Goal: Information Seeking & Learning: Learn about a topic

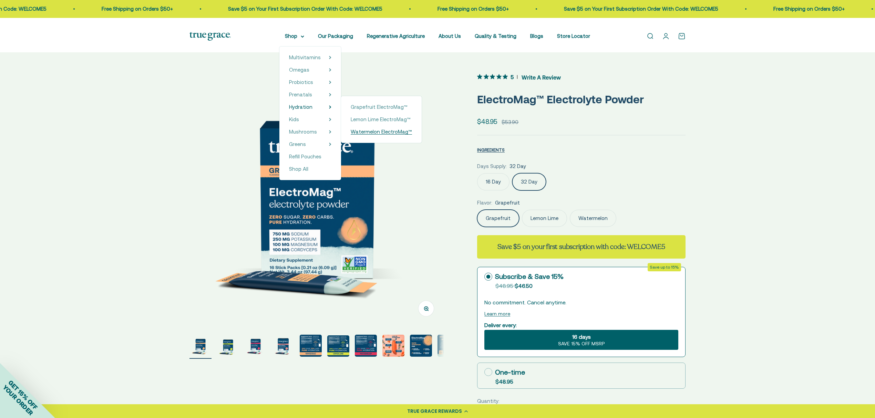
click at [384, 135] on span "Watermelon ElectroMag™" at bounding box center [381, 132] width 61 height 6
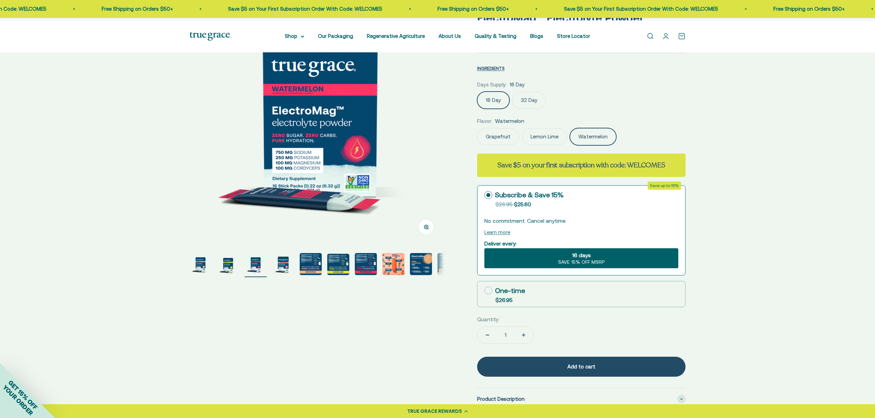
scroll to position [92, 0]
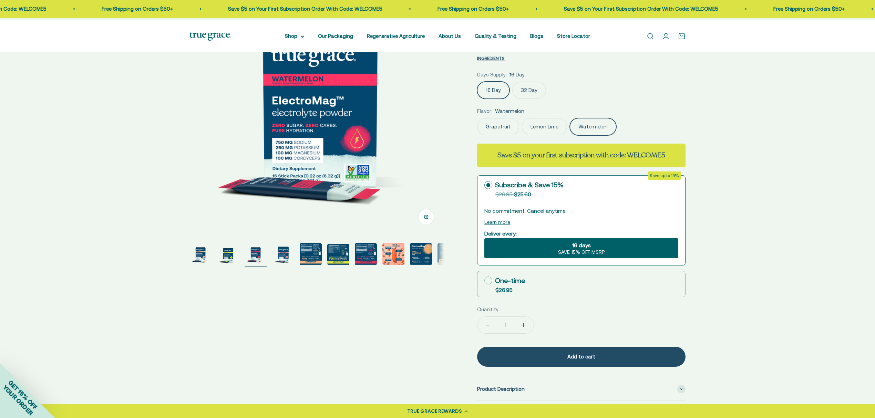
click at [288, 264] on img "Go to item 4" at bounding box center [283, 254] width 22 height 22
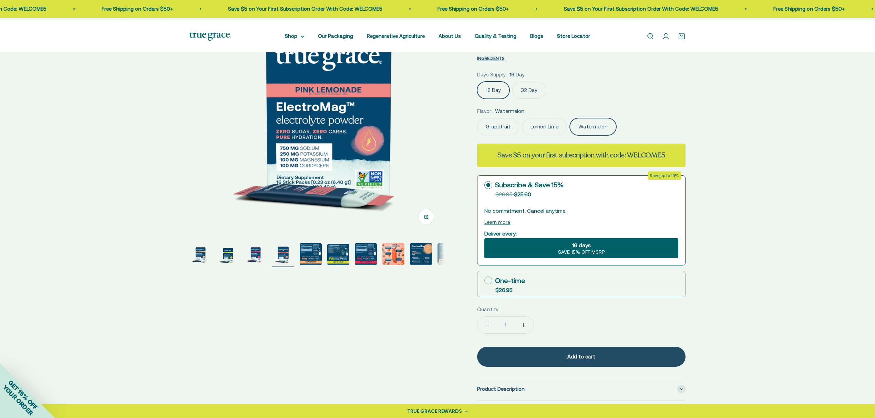
scroll to position [0, 785]
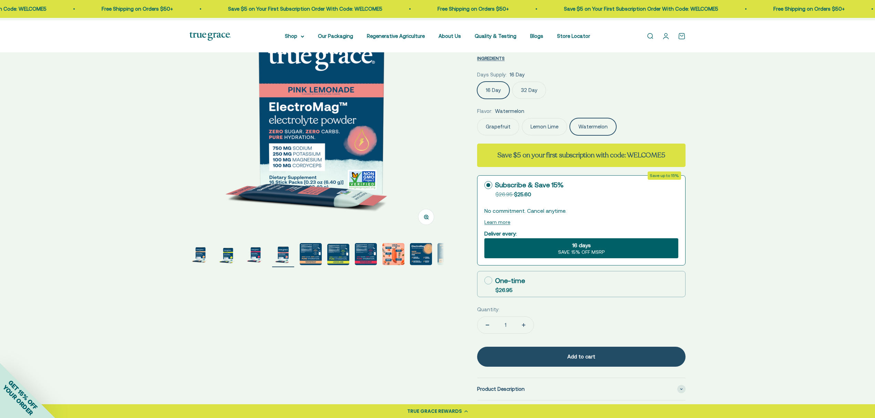
click at [255, 261] on img "Go to item 3" at bounding box center [256, 254] width 22 height 22
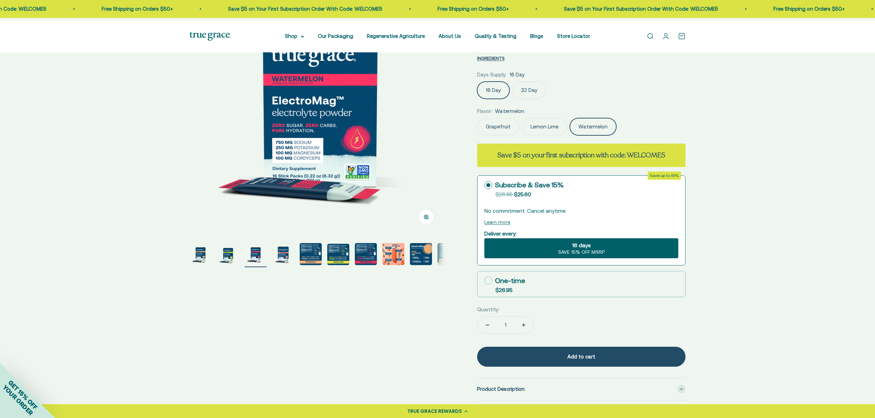
click at [224, 259] on img "Go to item 2" at bounding box center [228, 254] width 22 height 22
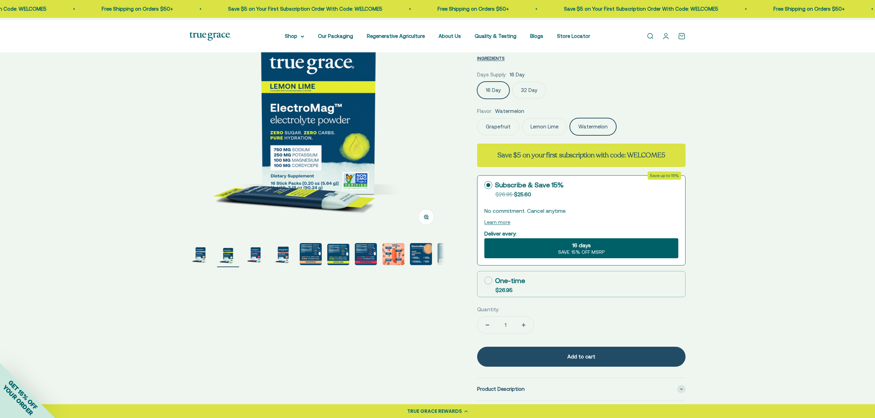
click at [201, 258] on img "Go to item 1" at bounding box center [201, 254] width 22 height 22
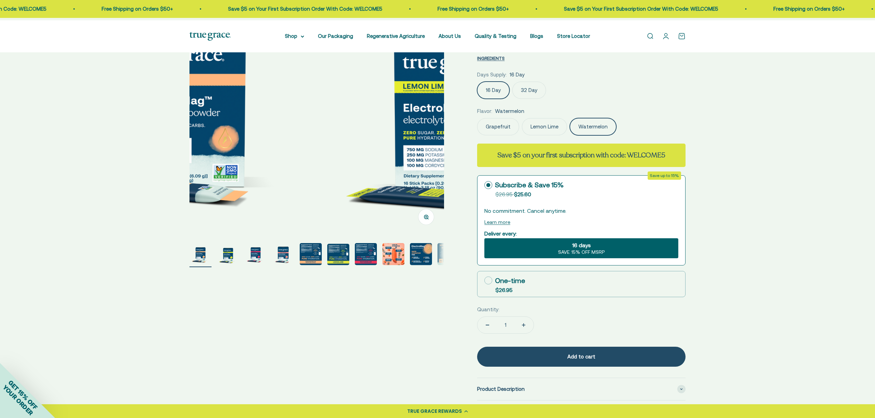
scroll to position [0, 0]
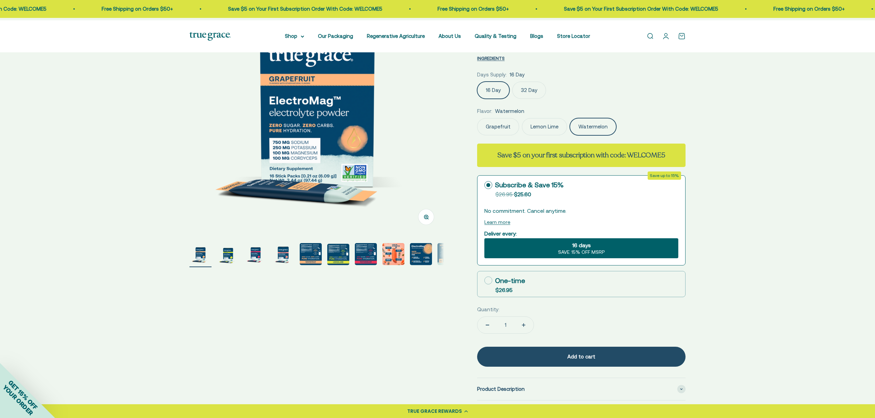
click at [251, 259] on img "Go to item 3" at bounding box center [256, 254] width 22 height 22
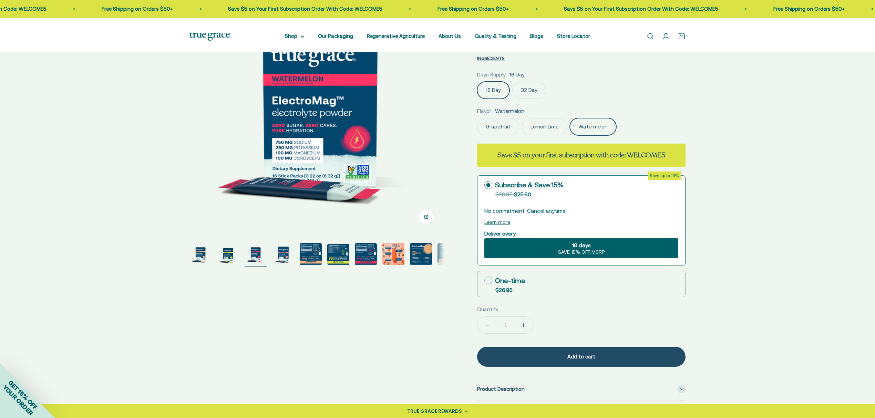
click at [286, 261] on img "Go to item 4" at bounding box center [283, 254] width 22 height 22
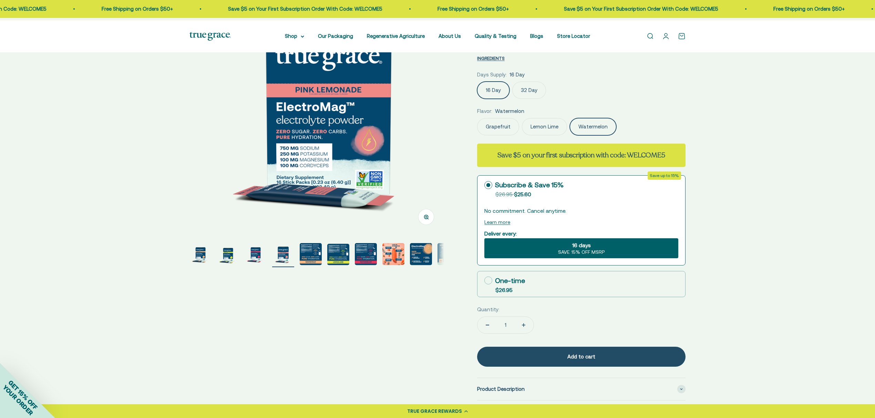
scroll to position [0, 785]
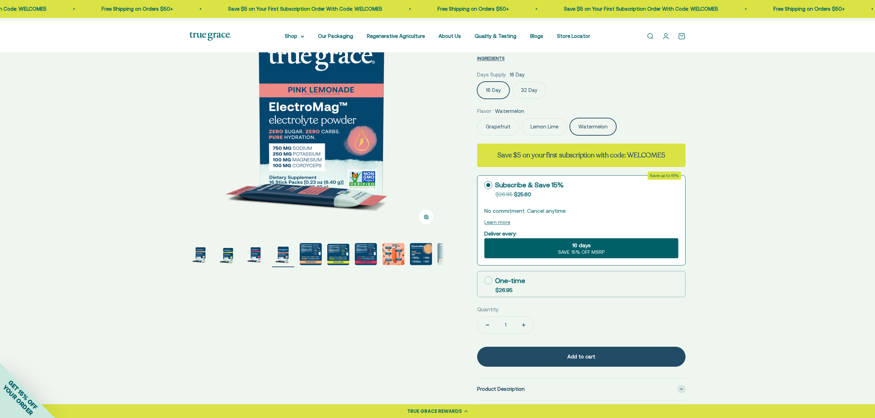
click at [225, 258] on img "Go to item 2" at bounding box center [228, 254] width 22 height 22
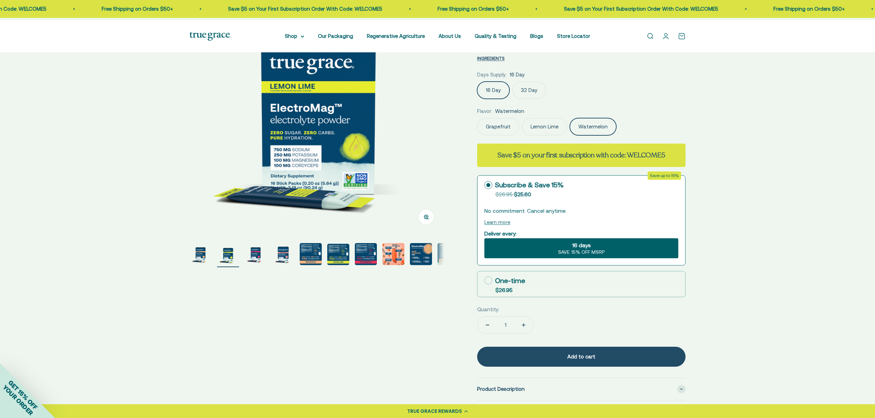
click at [211, 258] on img "Go to item 1" at bounding box center [201, 254] width 22 height 22
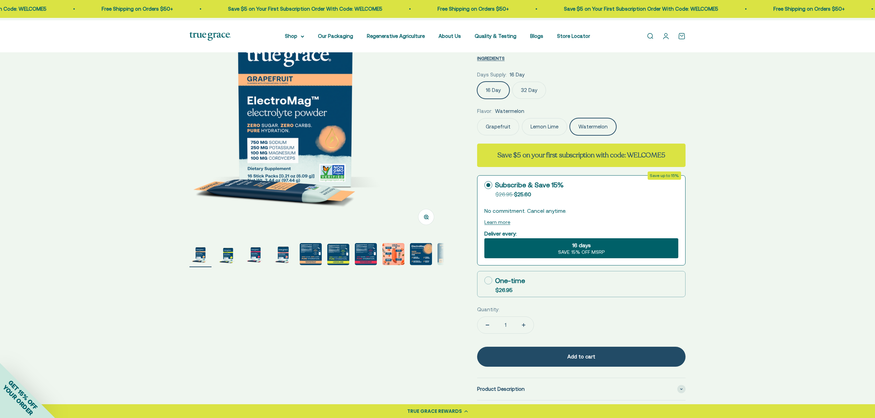
scroll to position [0, 0]
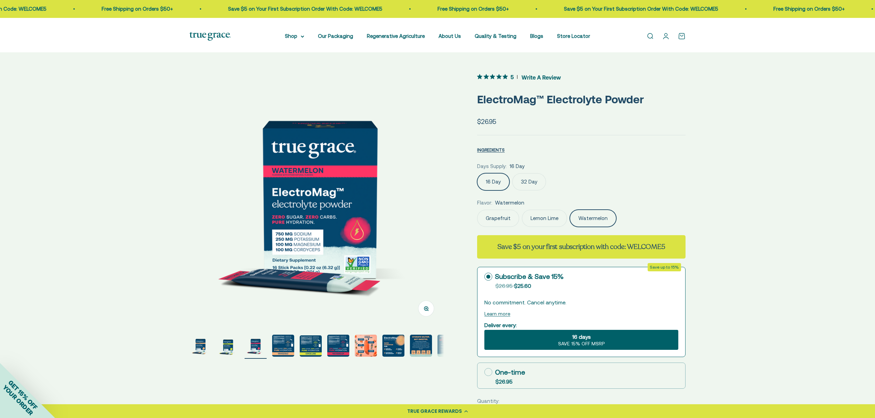
click at [392, 351] on img "Go to item 8" at bounding box center [394, 346] width 22 height 22
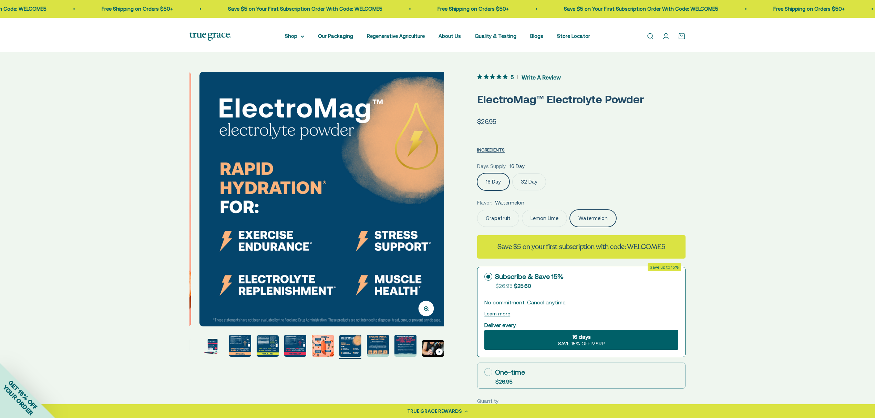
scroll to position [0, 1832]
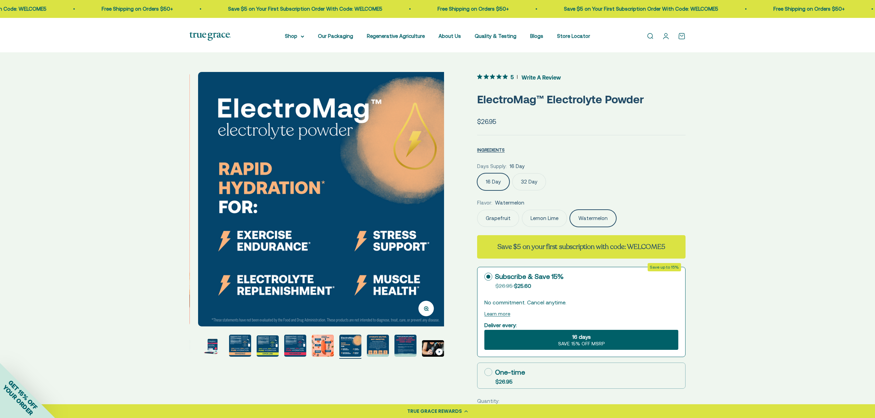
drag, startPoint x: 766, startPoint y: 139, endPoint x: 763, endPoint y: 139, distance: 3.5
click at [764, 139] on div "Zoom Go to item 1 Go to item 2 Go to item 3 Go to item 4 Go to item 5 Go to ite…" at bounding box center [437, 348] width 875 height 596
click at [538, 191] on label "32 Day" at bounding box center [529, 181] width 34 height 17
click at [477, 173] on input "32 Day" at bounding box center [477, 173] width 0 height 0
click at [495, 191] on label "16 Day" at bounding box center [493, 181] width 32 height 17
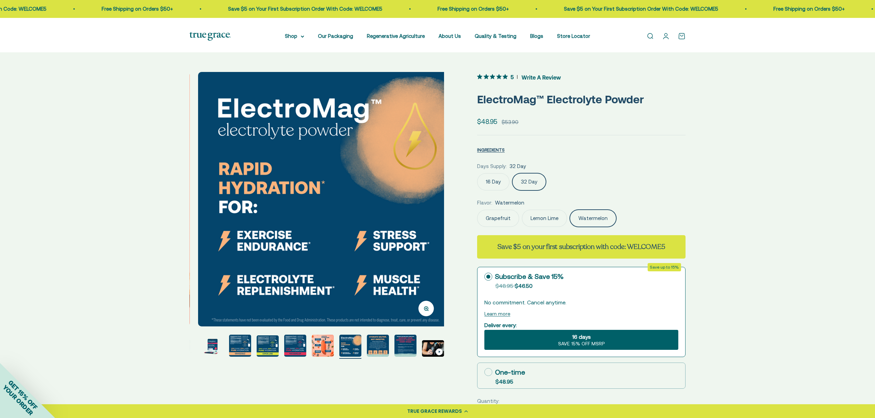
click at [477, 173] on input "16 Day" at bounding box center [477, 173] width 0 height 0
click at [539, 191] on label "32 Day" at bounding box center [529, 181] width 34 height 17
click at [477, 173] on input "32 Day" at bounding box center [477, 173] width 0 height 0
click at [498, 227] on label "Grapefruit" at bounding box center [498, 218] width 42 height 17
click at [477, 210] on input "Grapefruit" at bounding box center [477, 210] width 0 height 0
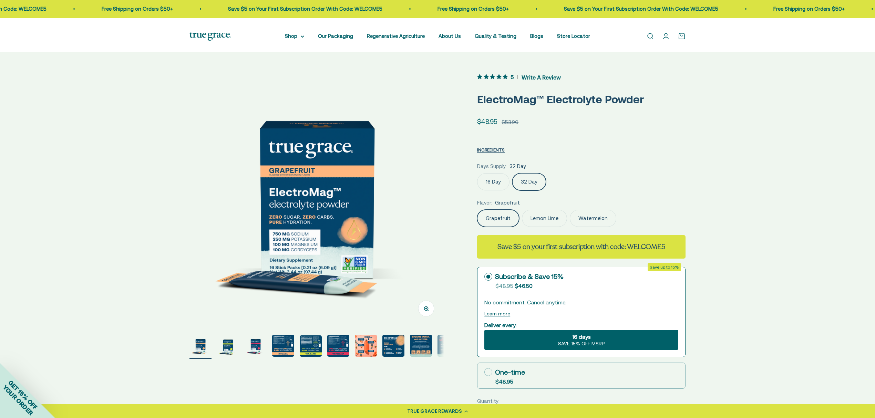
click at [562, 227] on label "Lemon Lime" at bounding box center [544, 218] width 45 height 17
click at [477, 210] on input "Lemon Lime" at bounding box center [477, 210] width 0 height 0
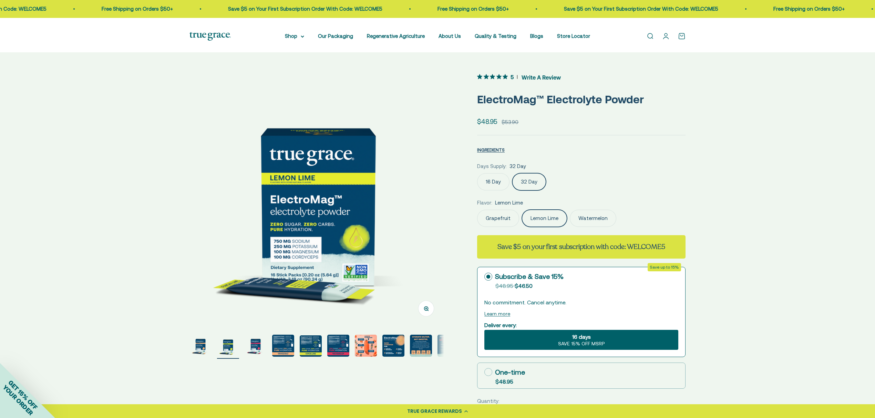
click at [617, 227] on label "Watermelon" at bounding box center [593, 218] width 47 height 17
click at [477, 210] on input "Watermelon" at bounding box center [477, 210] width 0 height 0
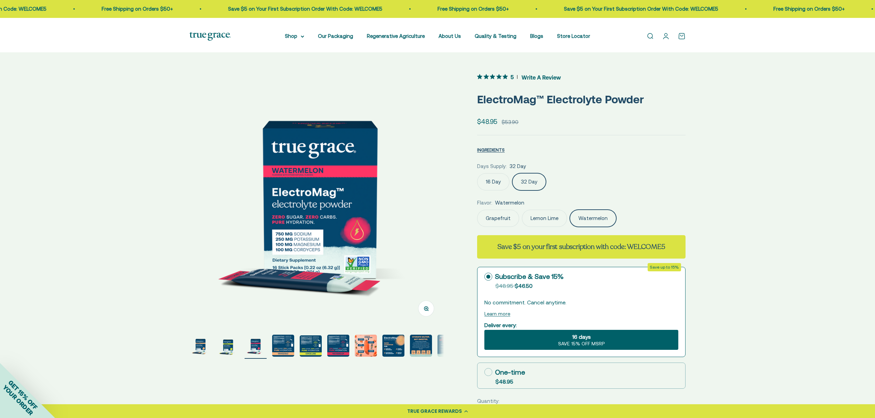
click at [212, 36] on img at bounding box center [210, 36] width 41 height 9
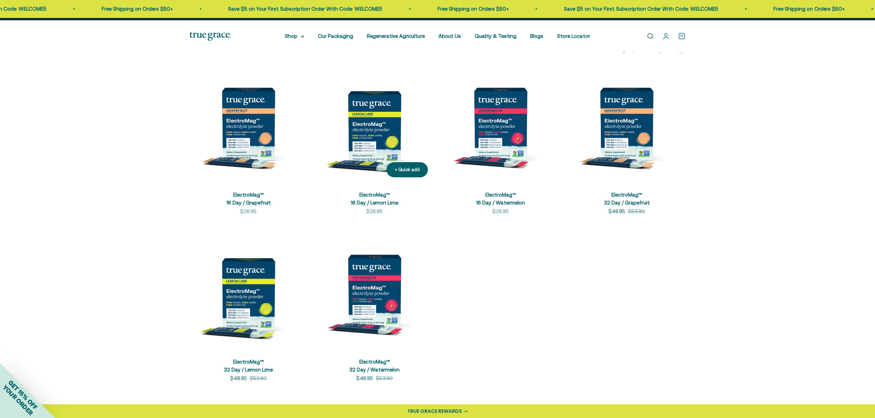
click at [374, 170] on img at bounding box center [375, 124] width 118 height 118
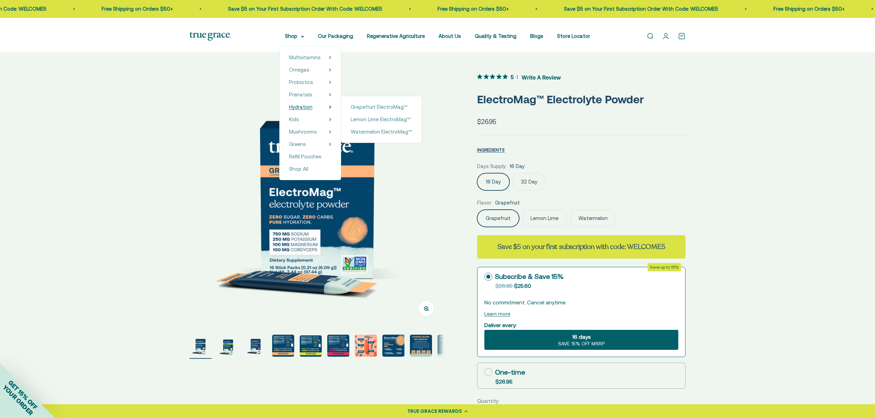
click at [289, 110] on span "Hydration" at bounding box center [300, 107] width 23 height 6
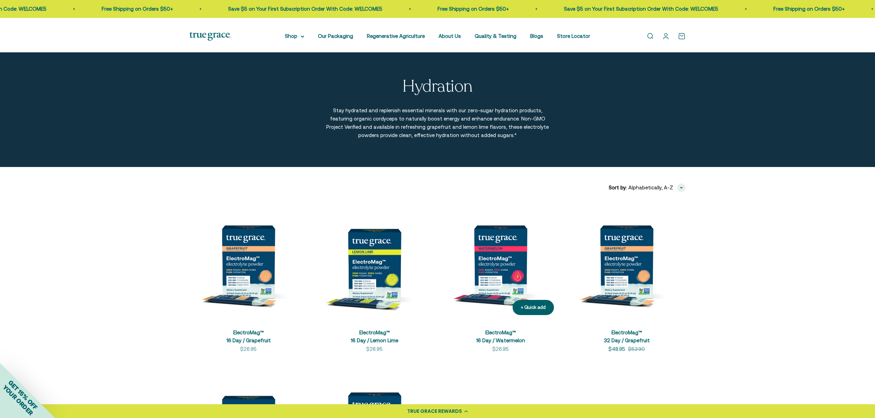
click at [494, 288] on img at bounding box center [501, 262] width 118 height 118
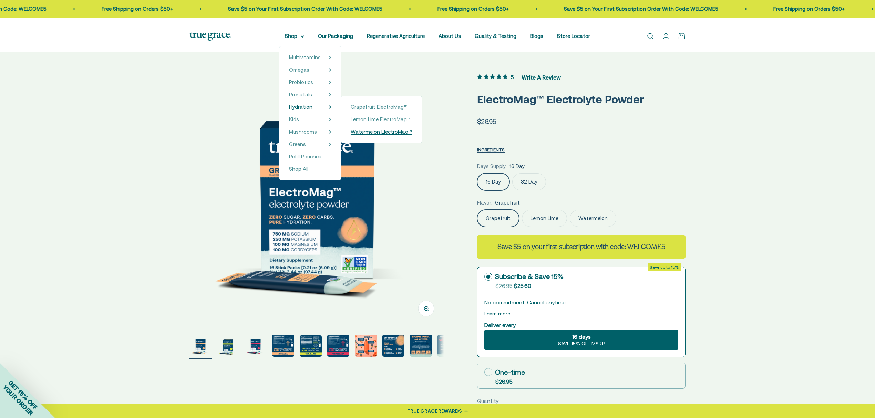
click at [385, 135] on span "Watermelon ElectroMag™" at bounding box center [381, 132] width 61 height 6
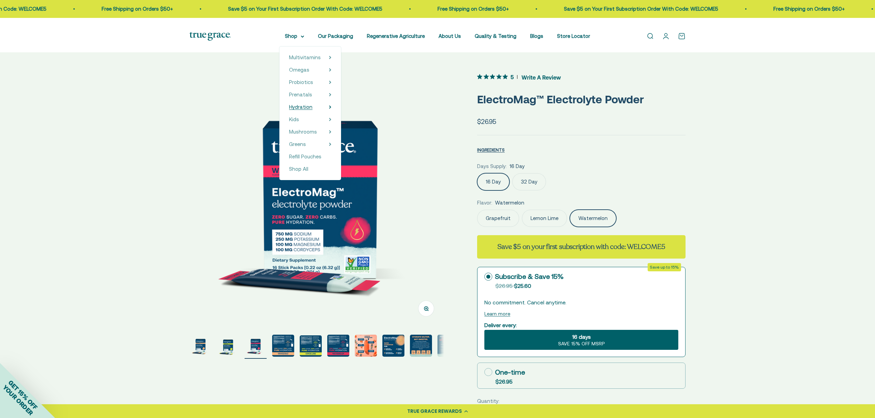
click at [289, 110] on span "Hydration" at bounding box center [300, 107] width 23 height 6
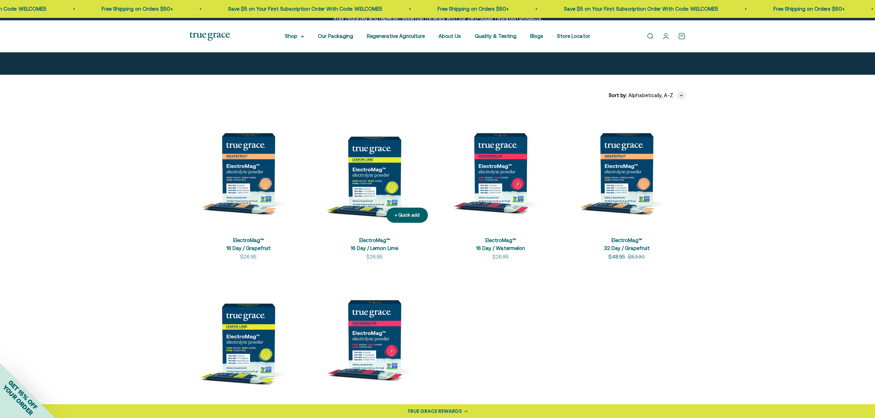
scroll to position [92, 0]
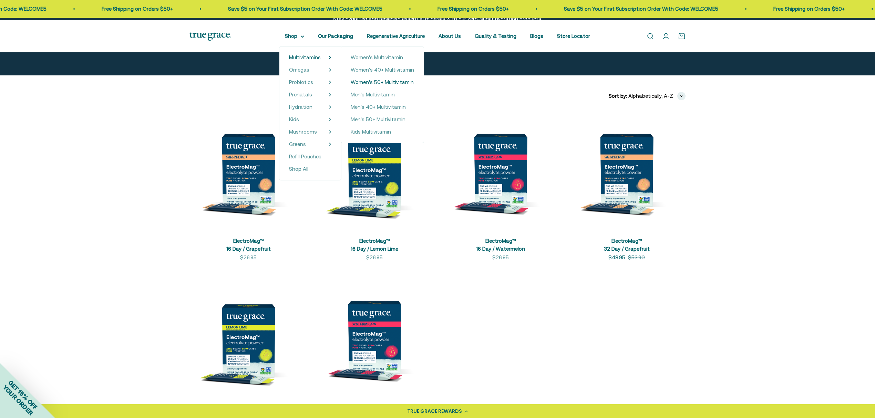
drag, startPoint x: 374, startPoint y: 77, endPoint x: 385, endPoint y: 92, distance: 18.2
click at [374, 73] on span "Women's 40+ Multivitamin" at bounding box center [382, 70] width 63 height 6
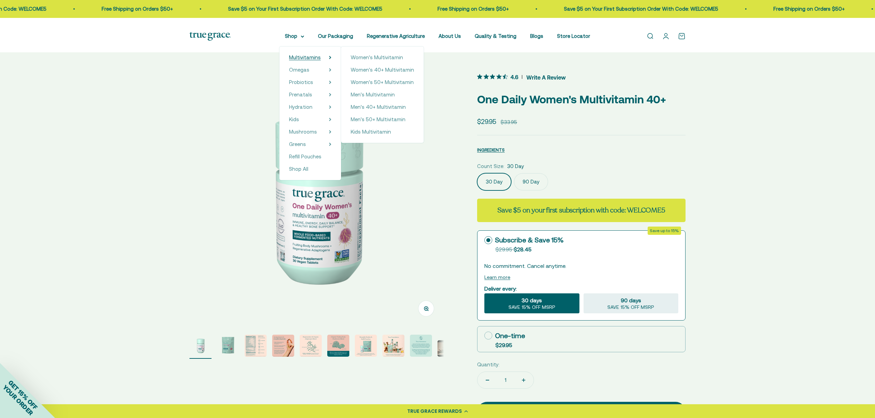
click at [289, 60] on span "Multivitamins" at bounding box center [305, 57] width 32 height 6
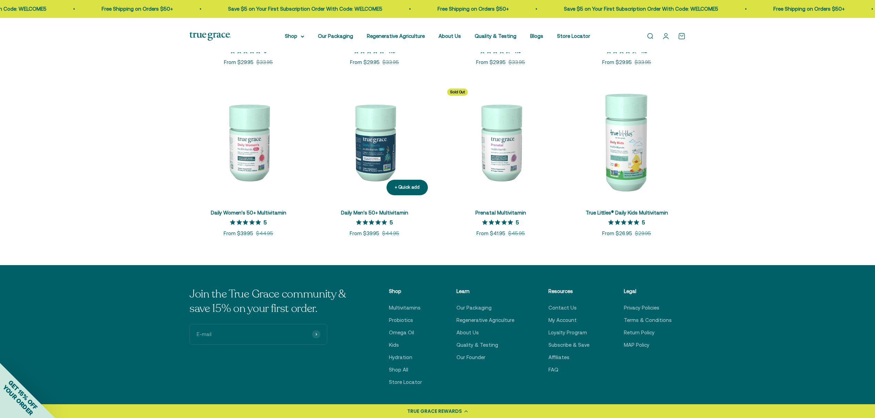
scroll to position [276, 0]
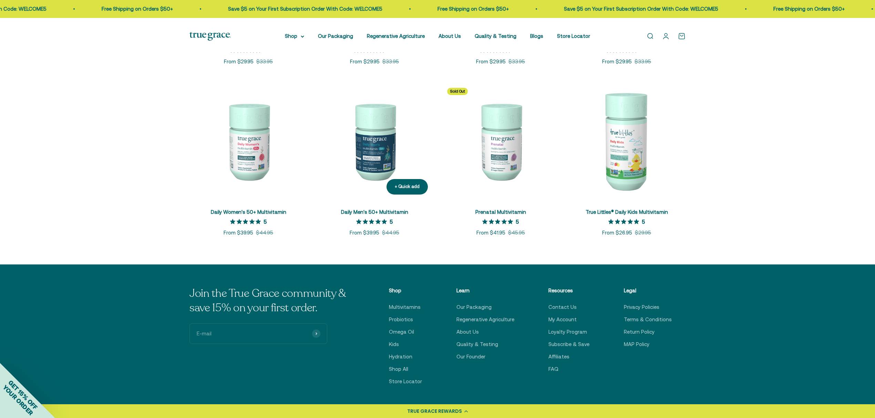
click at [371, 168] on img at bounding box center [375, 141] width 118 height 118
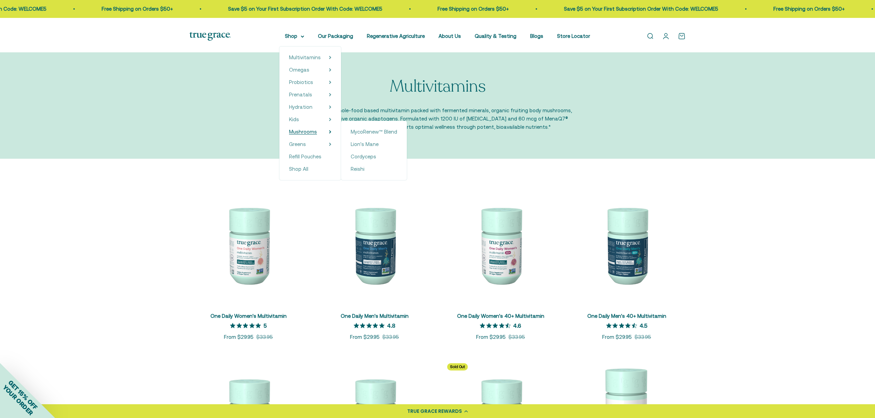
click at [301, 135] on span "Mushrooms" at bounding box center [303, 132] width 28 height 6
